Goal: Task Accomplishment & Management: Manage account settings

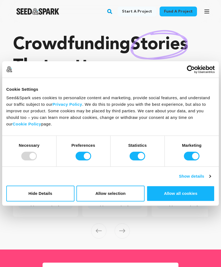
click at [206, 11] on icon "button" at bounding box center [207, 11] width 7 height 7
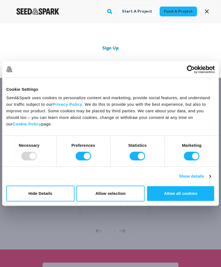
click at [65, 191] on button "Hide Details" at bounding box center [40, 194] width 68 height 16
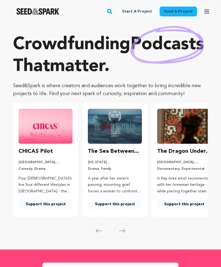
click at [208, 13] on icon "button" at bounding box center [207, 11] width 4 height 3
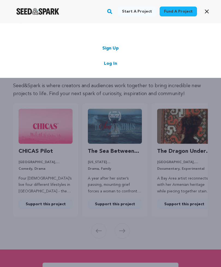
click at [114, 67] on link "Log In" at bounding box center [110, 63] width 13 height 7
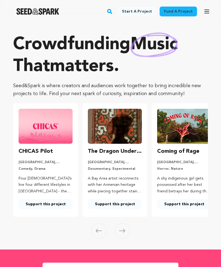
click at [206, 10] on icon "button" at bounding box center [207, 11] width 7 height 7
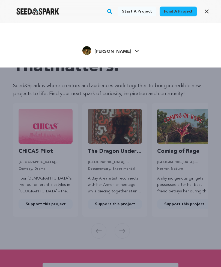
click at [117, 48] on h4 "[PERSON_NAME]" at bounding box center [113, 51] width 37 height 7
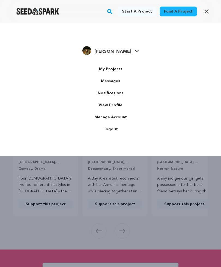
click at [103, 68] on link "My Projects" at bounding box center [110, 69] width 61 height 12
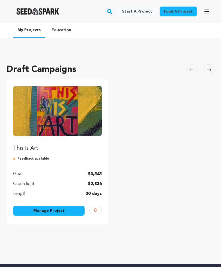
click at [41, 211] on link "Manage Project" at bounding box center [49, 211] width 72 height 10
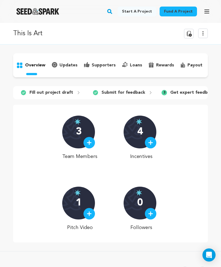
click at [22, 68] on icon at bounding box center [21, 67] width 2 height 2
click at [20, 63] on icon at bounding box center [19, 65] width 7 height 7
click at [203, 31] on icon at bounding box center [203, 33] width 7 height 7
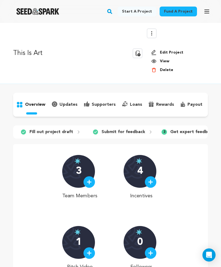
click at [161, 59] on link "View" at bounding box center [177, 61] width 52 height 5
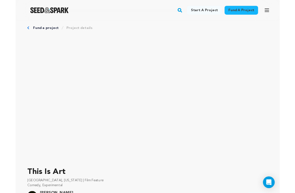
scroll to position [18, 0]
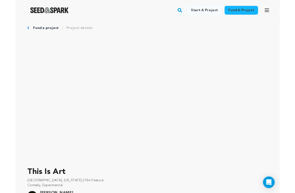
scroll to position [0, 0]
